Goal: Check status: Check status

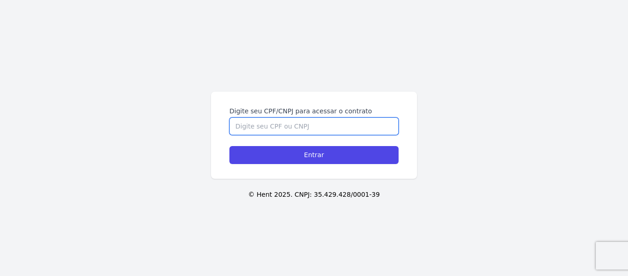
click at [294, 133] on input "Digite seu CPF/CNPJ para acessar o contrato" at bounding box center [314, 125] width 169 height 17
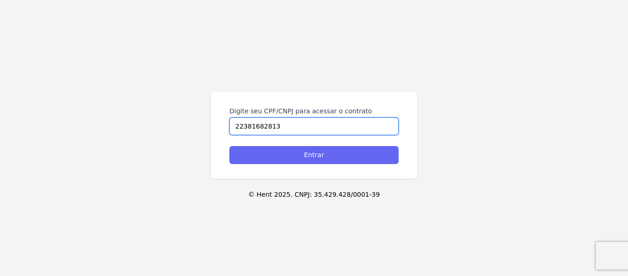
type input "22381682813"
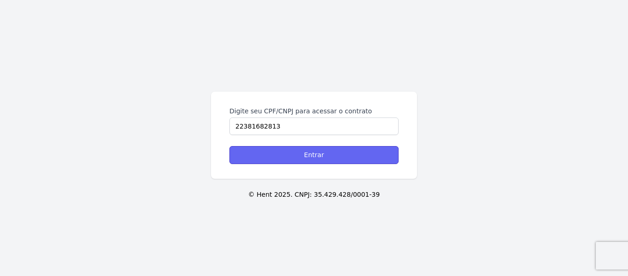
click at [326, 155] on input "Entrar" at bounding box center [314, 155] width 169 height 18
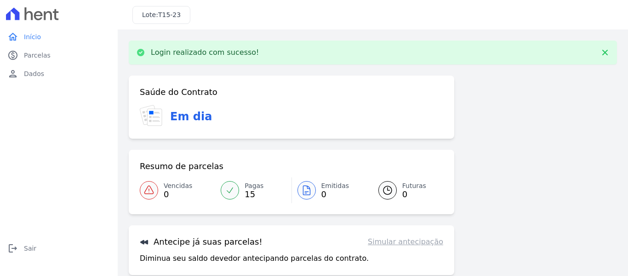
click at [249, 190] on span "15" at bounding box center [254, 193] width 19 height 7
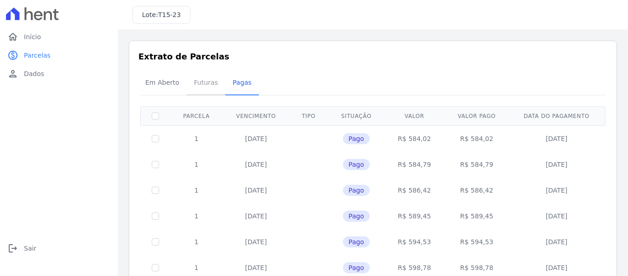
click at [201, 86] on span "Futuras" at bounding box center [206, 82] width 35 height 18
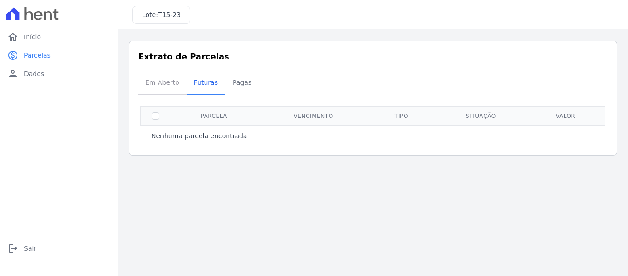
click at [165, 87] on span "Em Aberto" at bounding box center [162, 82] width 45 height 18
click at [247, 81] on span "Pagas" at bounding box center [242, 82] width 30 height 18
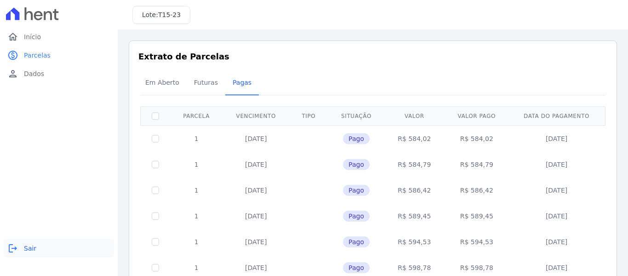
click at [24, 245] on span "Sair" at bounding box center [30, 247] width 12 height 9
